Goal: Information Seeking & Learning: Compare options

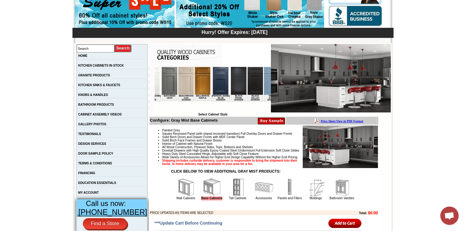
scroll to position [0, 91]
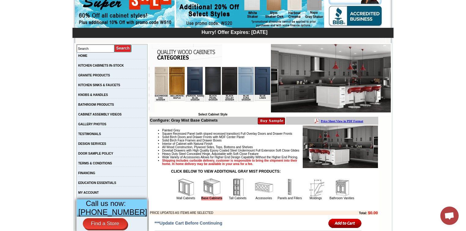
click at [222, 87] on img at bounding box center [230, 81] width 16 height 28
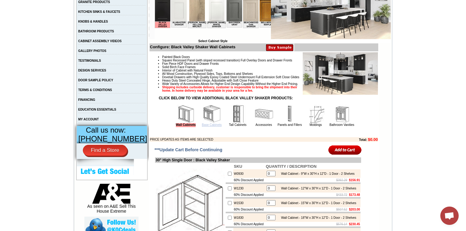
click at [209, 127] on link "Base Cabinets" at bounding box center [212, 124] width 20 height 3
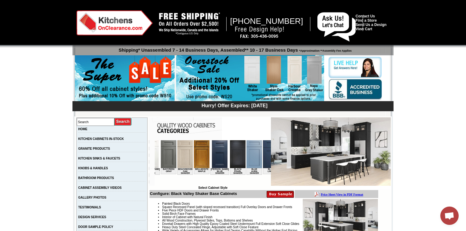
scroll to position [0, 68]
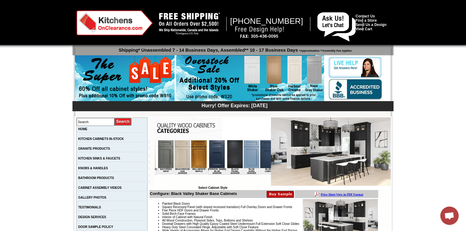
click at [229, 149] on img at bounding box center [235, 154] width 16 height 28
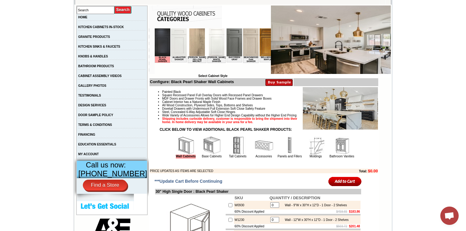
scroll to position [196, 0]
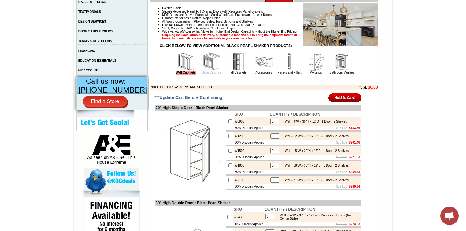
click at [213, 74] on link "Base Cabinets" at bounding box center [212, 72] width 20 height 3
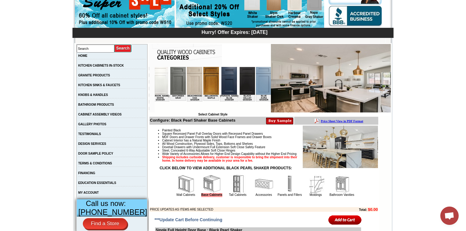
scroll to position [0, 82]
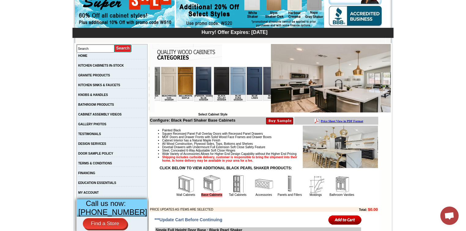
click at [215, 84] on img at bounding box center [222, 81] width 16 height 28
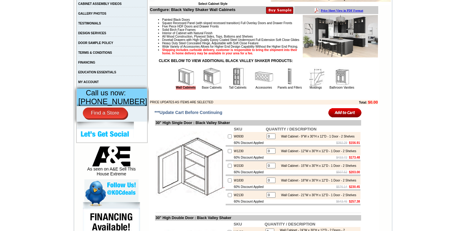
scroll to position [196, 0]
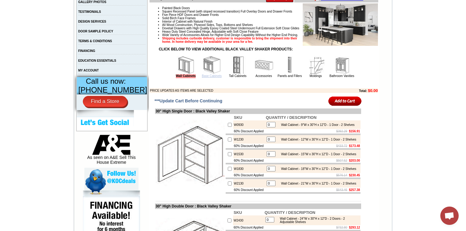
click at [210, 78] on link "Base Cabinets" at bounding box center [212, 75] width 20 height 3
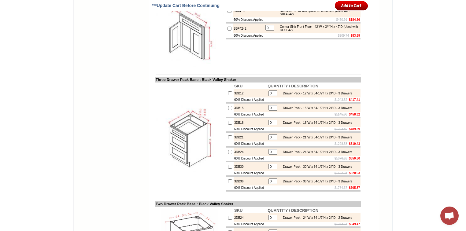
scroll to position [2055, 0]
